Goal: Task Accomplishment & Management: Complete application form

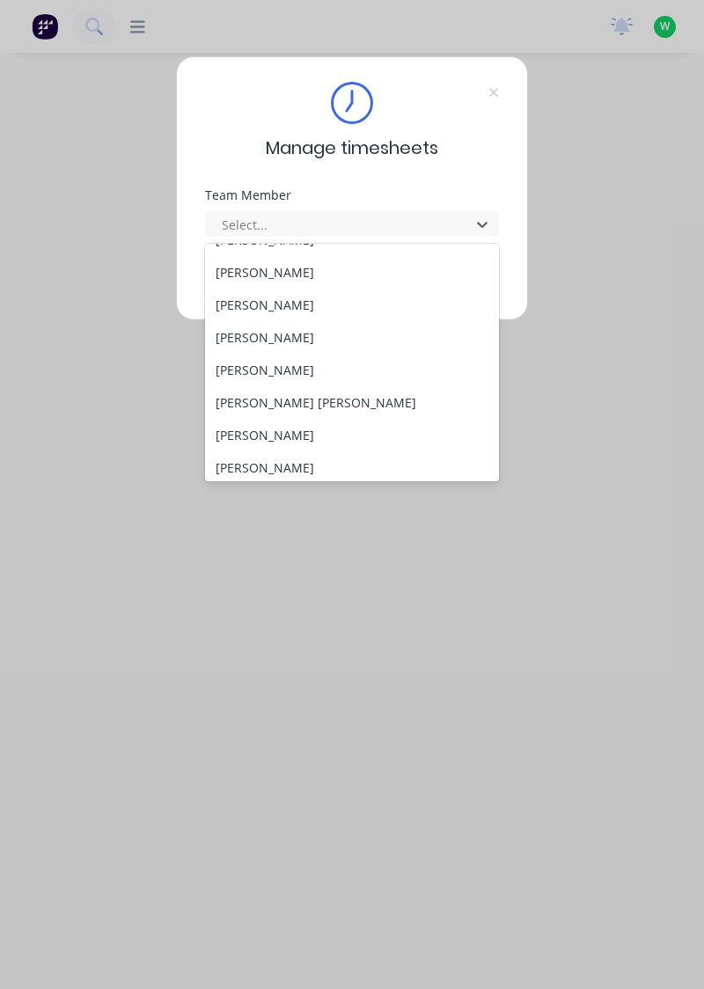
scroll to position [157, 0]
click at [255, 423] on div "[PERSON_NAME]" at bounding box center [352, 432] width 295 height 33
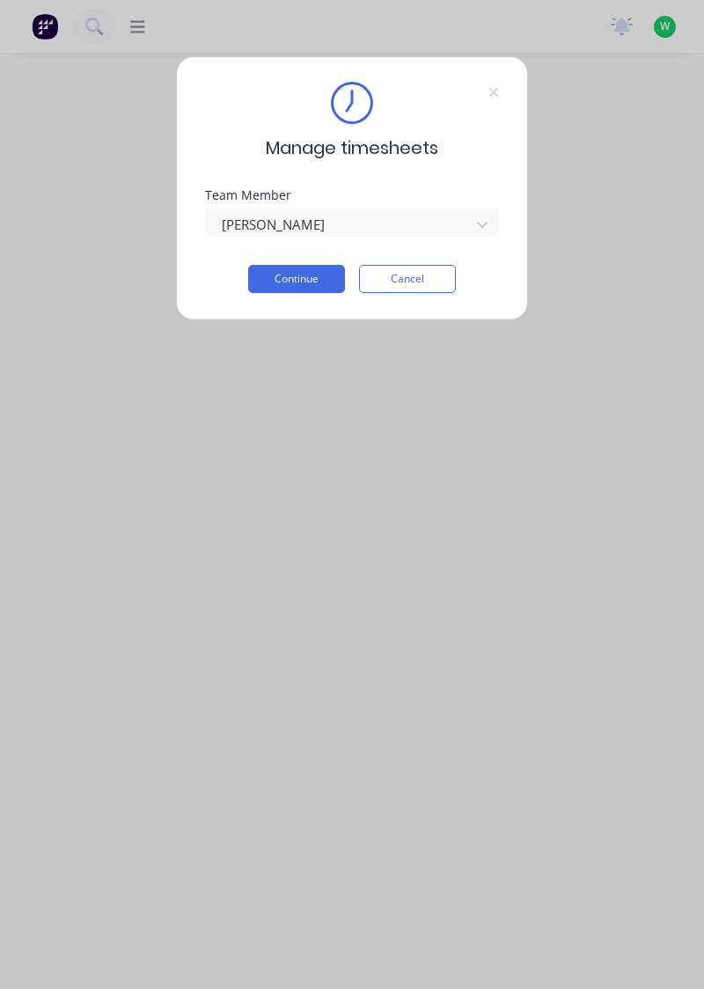
click at [289, 276] on button "Continue" at bounding box center [296, 279] width 97 height 28
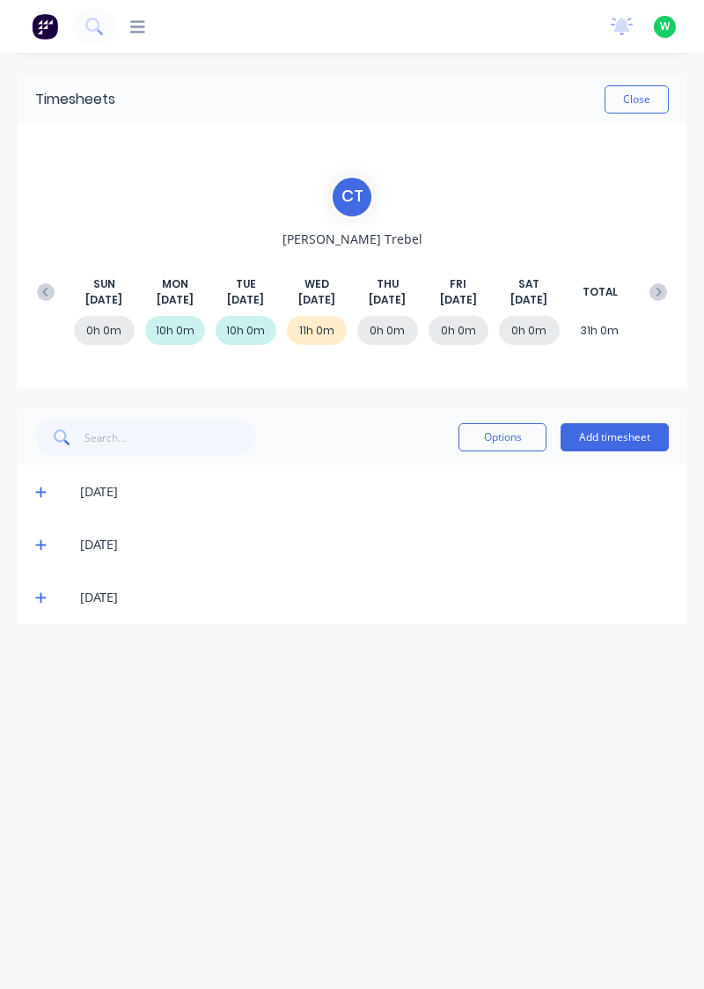
click at [615, 439] on button "Add timesheet" at bounding box center [615, 437] width 108 height 28
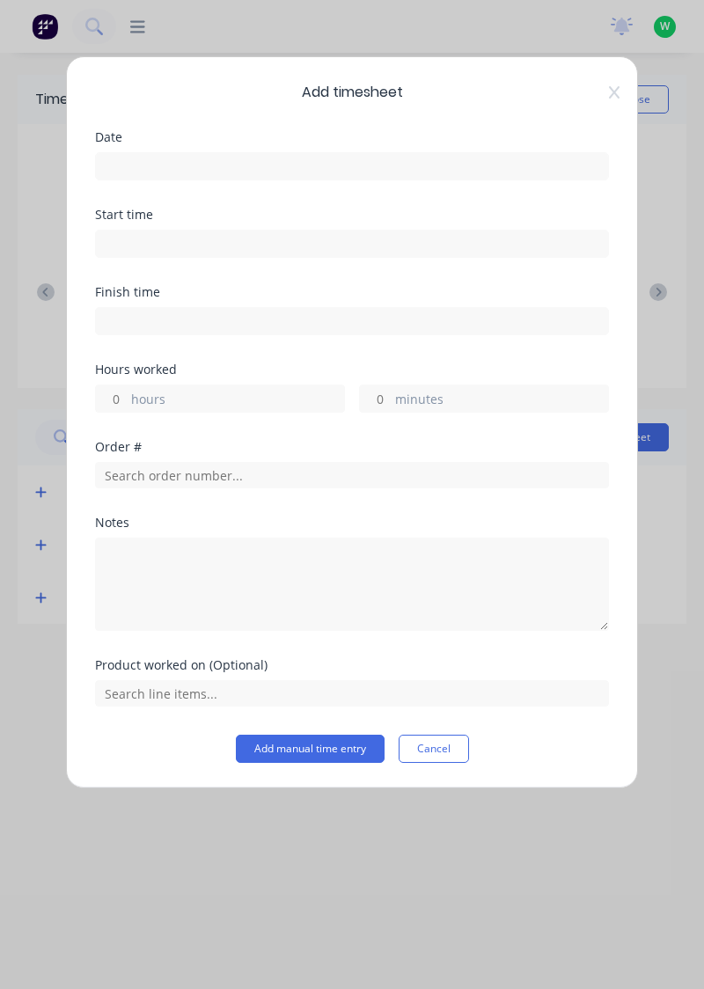
click at [136, 158] on input at bounding box center [352, 166] width 512 height 26
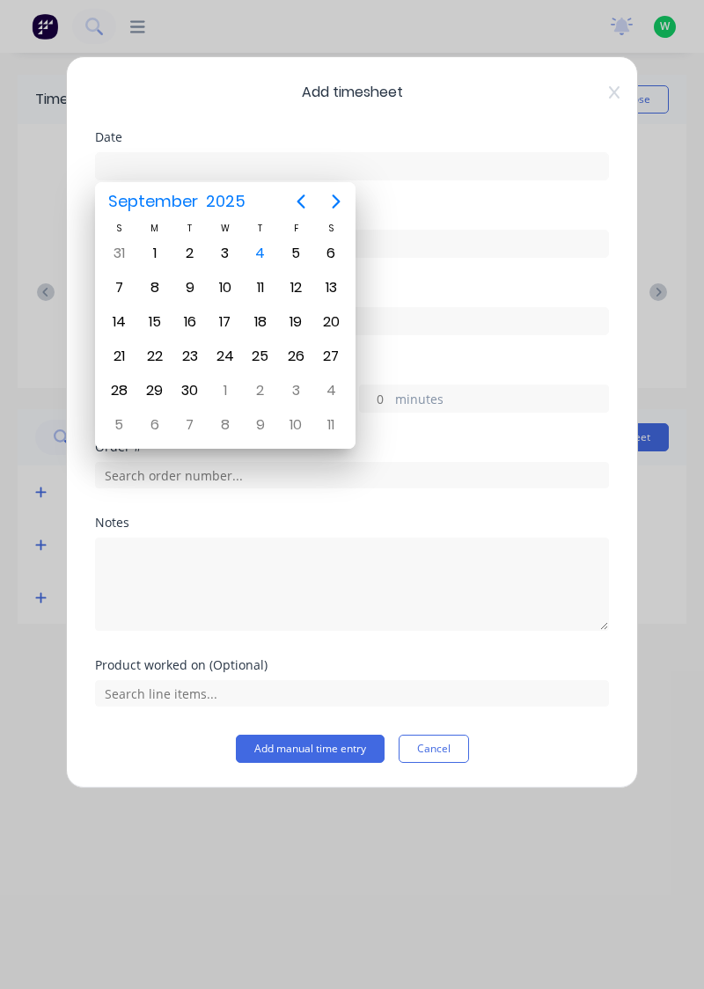
click at [268, 241] on div "4" at bounding box center [260, 253] width 35 height 33
type input "[DATE]"
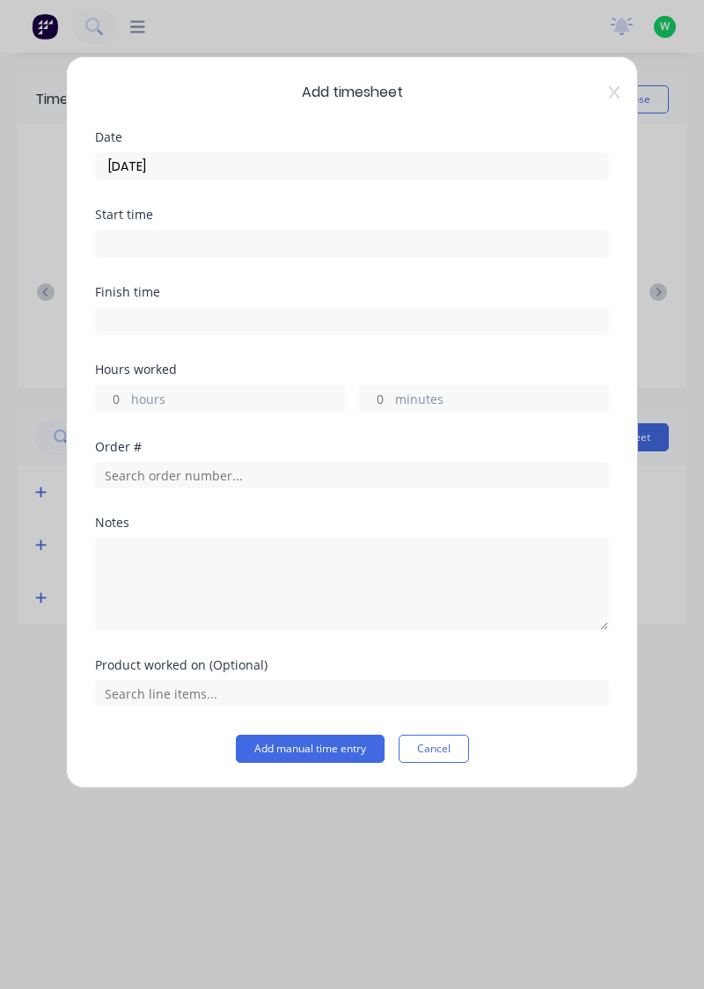
click at [157, 392] on label "hours" at bounding box center [237, 401] width 213 height 22
click at [127, 392] on input "hours" at bounding box center [111, 398] width 31 height 26
type input "11"
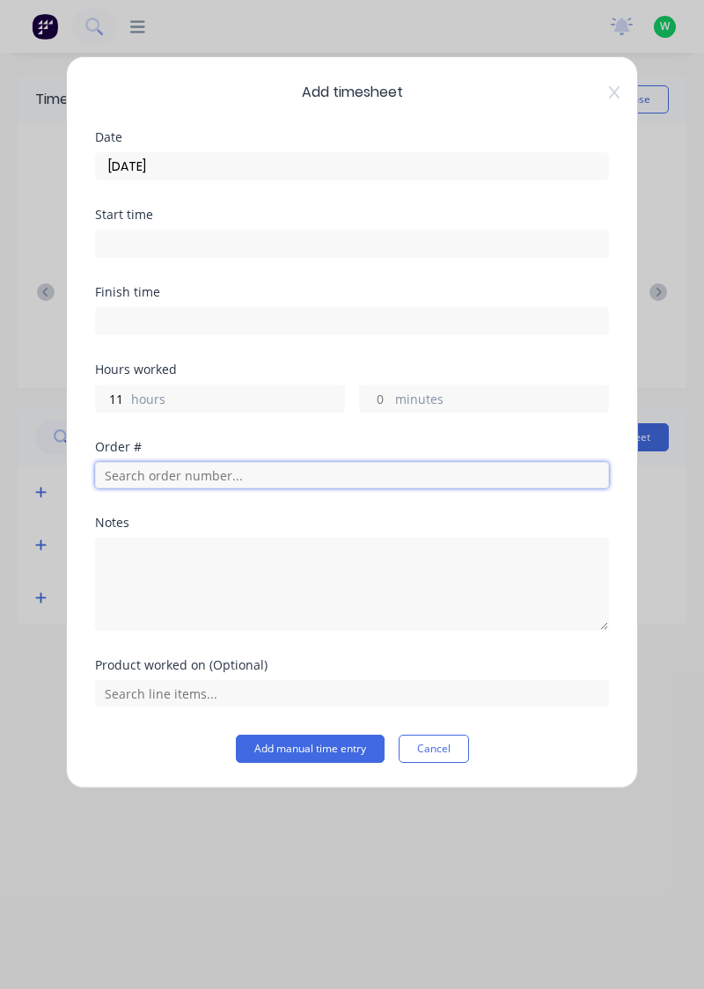
click at [152, 466] on input "text" at bounding box center [352, 475] width 514 height 26
type input "17943"
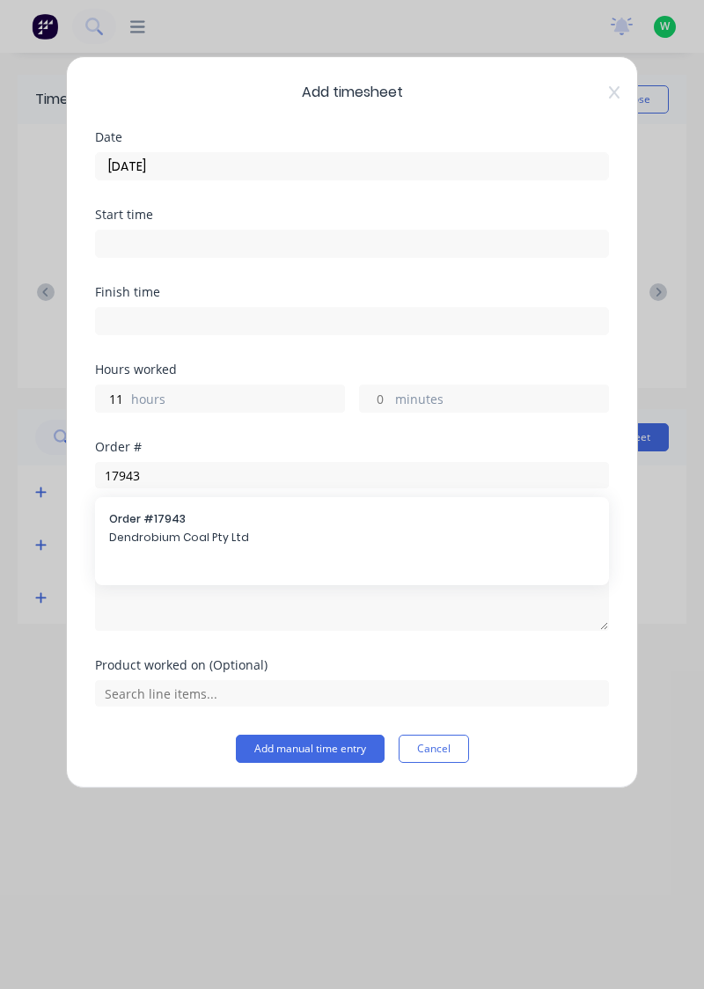
click at [162, 531] on span "Dendrobium Coal Pty Ltd" at bounding box center [352, 538] width 486 height 16
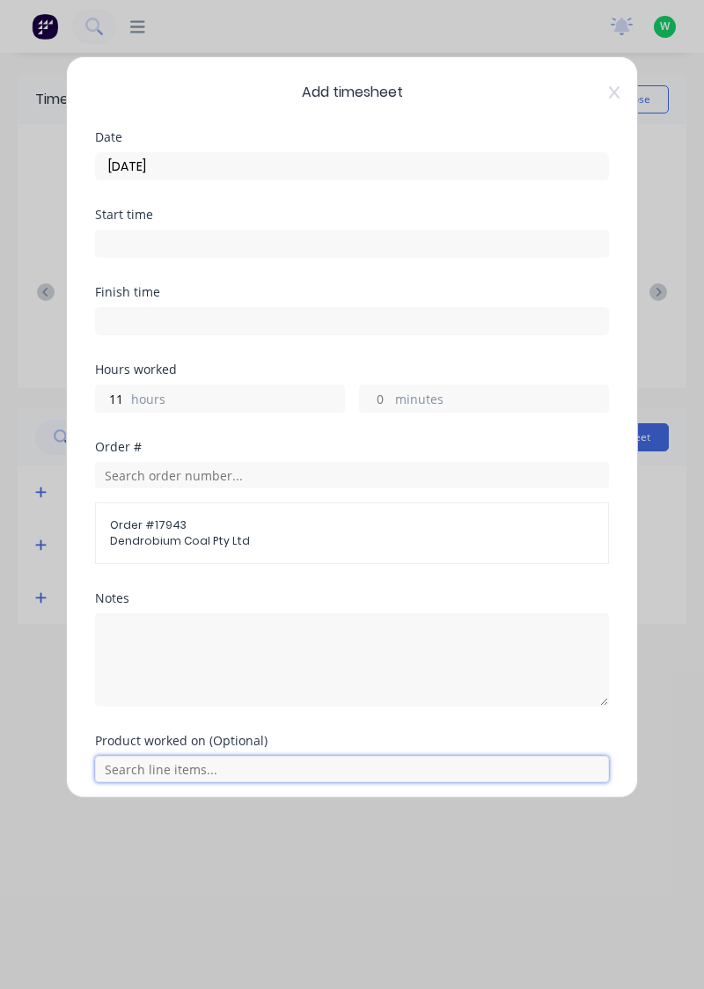
click at [201, 767] on input "text" at bounding box center [352, 769] width 514 height 26
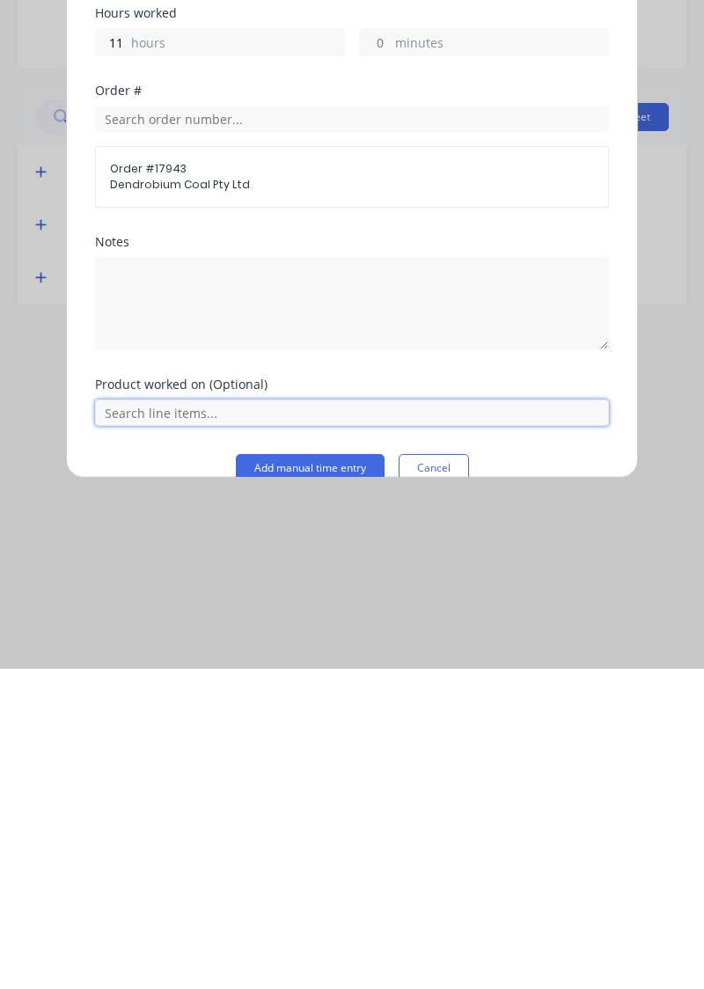
scroll to position [62, 0]
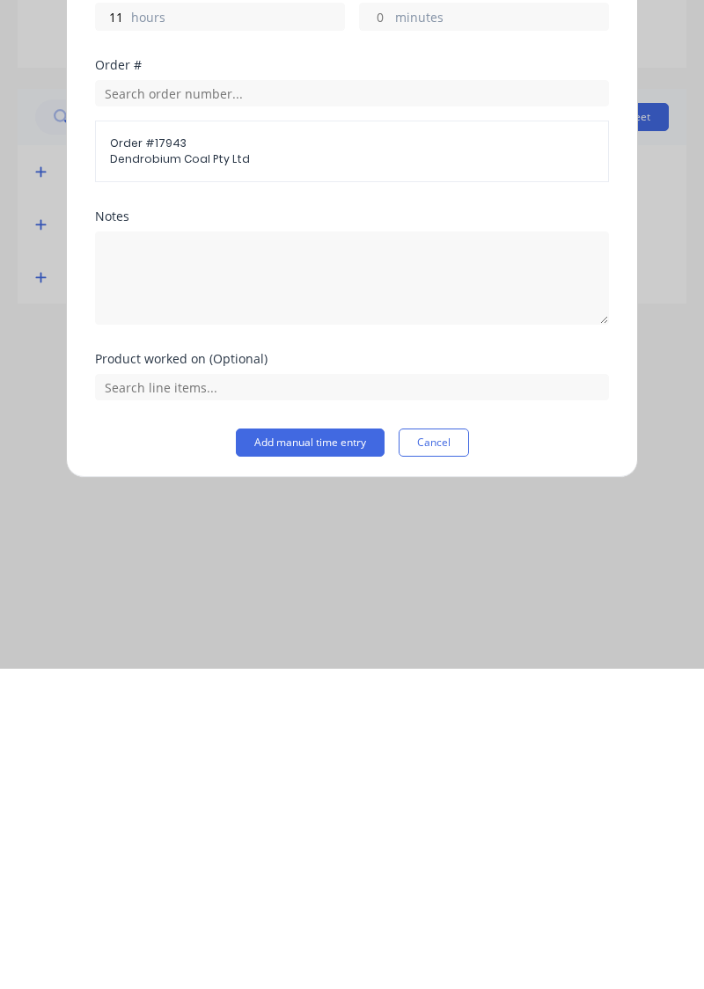
click at [319, 762] on button "Add manual time entry" at bounding box center [310, 763] width 149 height 28
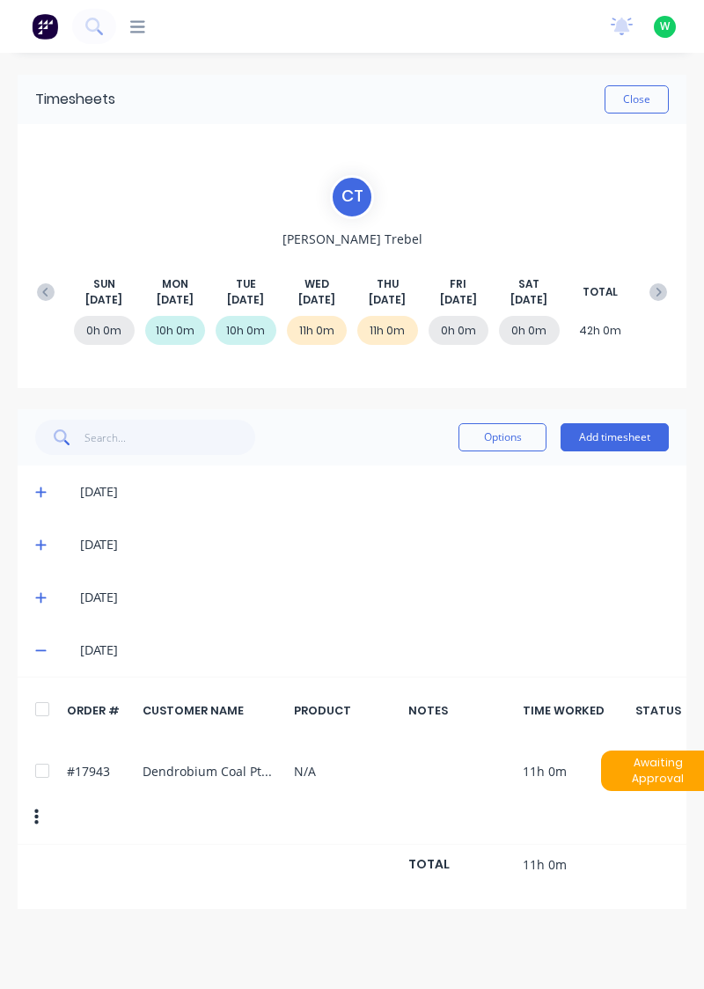
click at [646, 92] on button "Close" at bounding box center [637, 99] width 64 height 28
